Goal: Transaction & Acquisition: Download file/media

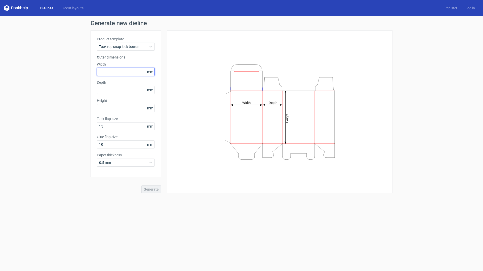
click at [119, 72] on input "text" at bounding box center [126, 72] width 58 height 8
type input "65"
click at [130, 93] on input "text" at bounding box center [126, 90] width 58 height 8
type input "34"
click at [116, 106] on input "text" at bounding box center [126, 108] width 58 height 8
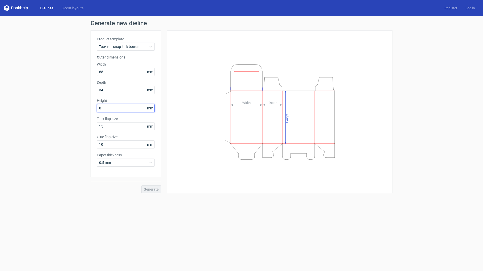
type input "80"
type input "15"
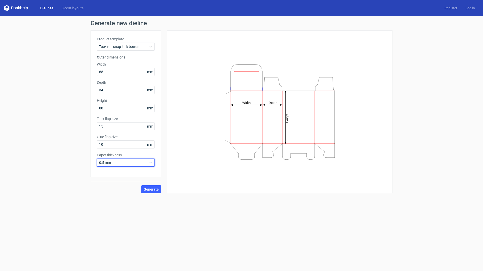
click at [127, 161] on span "0.5 mm" at bounding box center [124, 162] width 50 height 5
drag, startPoint x: 126, startPoint y: 146, endPoint x: 86, endPoint y: 146, distance: 40.8
click at [97, 146] on input "10" at bounding box center [126, 144] width 58 height 8
type input "15"
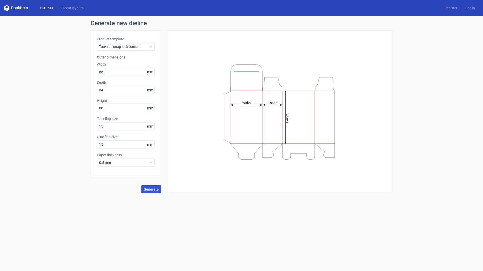
click at [148, 188] on span "Generate" at bounding box center [151, 189] width 15 height 4
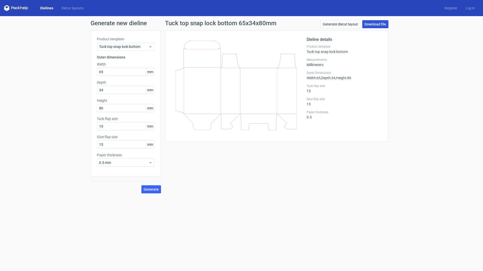
click at [374, 24] on link "Download file" at bounding box center [375, 24] width 26 height 8
